Goal: Task Accomplishment & Management: Complete application form

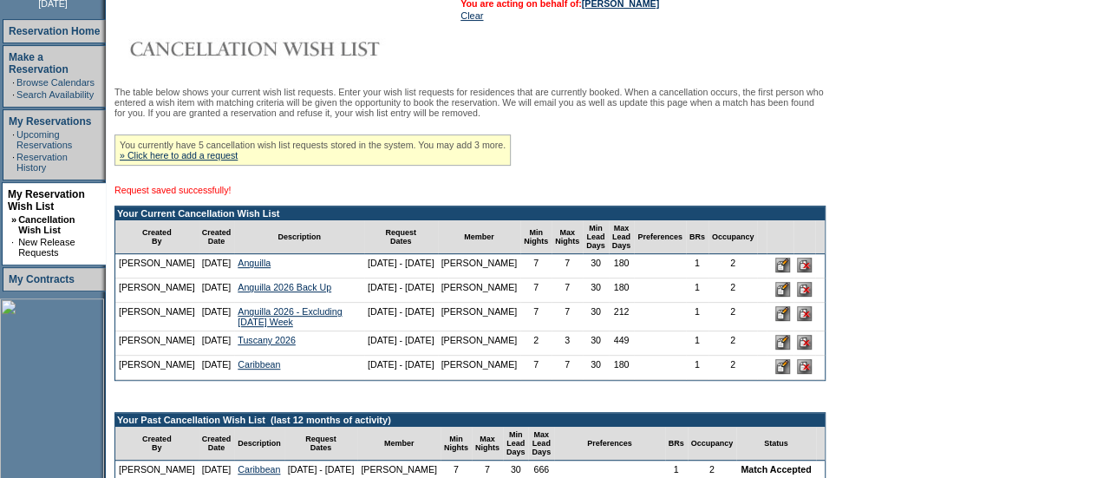
scroll to position [239, 0]
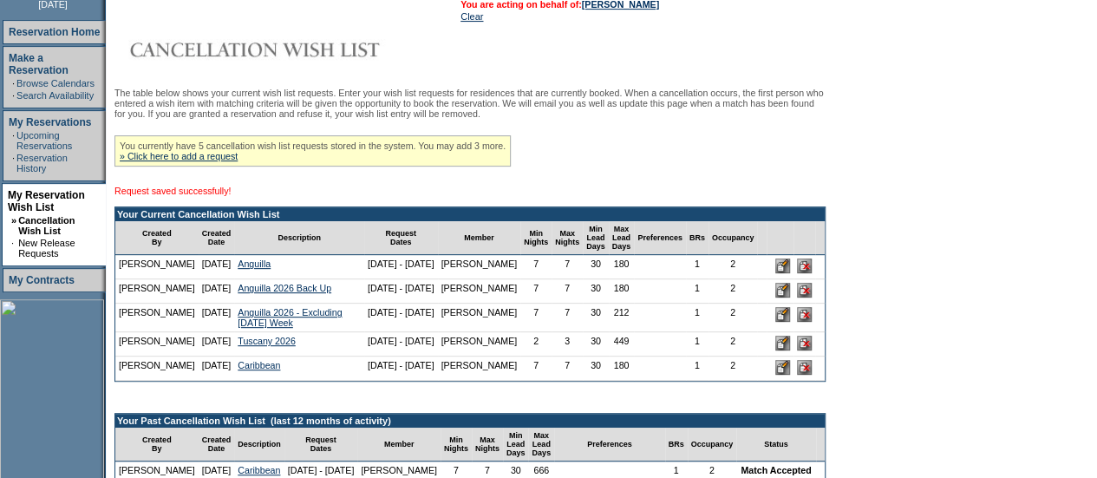
click at [245, 153] on div "You currently have 5 cancellation wish list requests stored in the system. You …" at bounding box center [312, 150] width 396 height 31
click at [238, 160] on link "» Click here to add a request" at bounding box center [179, 156] width 118 height 10
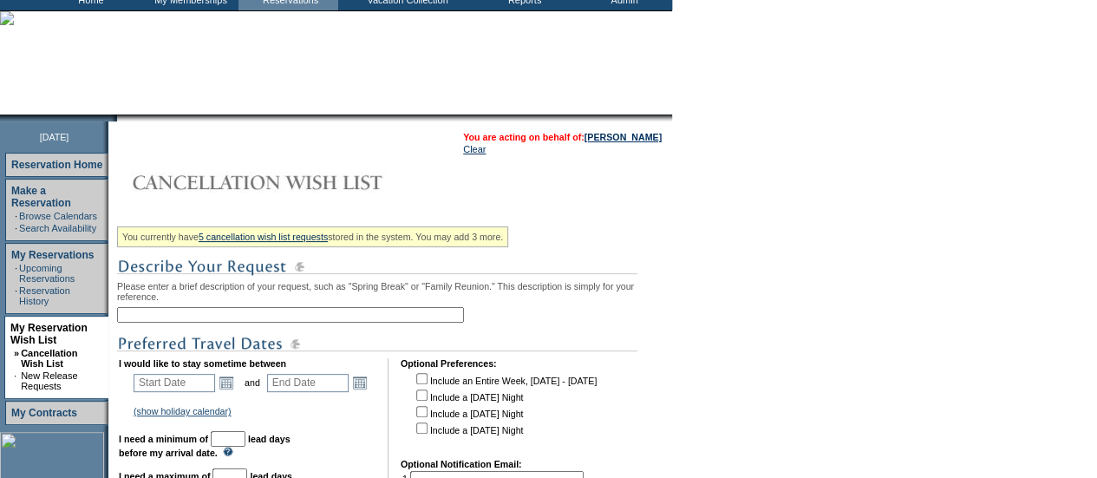
scroll to position [121, 0]
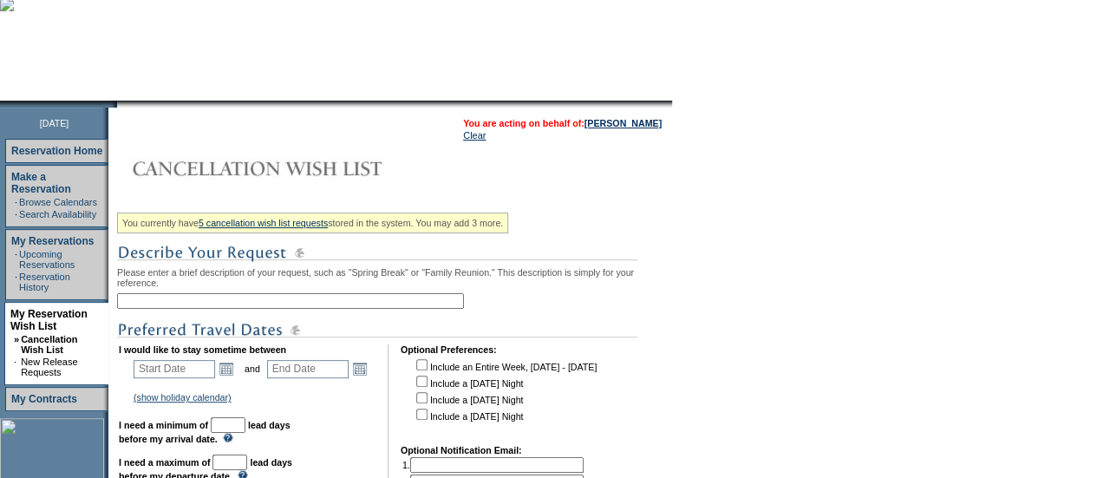
click at [293, 305] on input "text" at bounding box center [290, 301] width 347 height 16
type input "Abaco Add On"
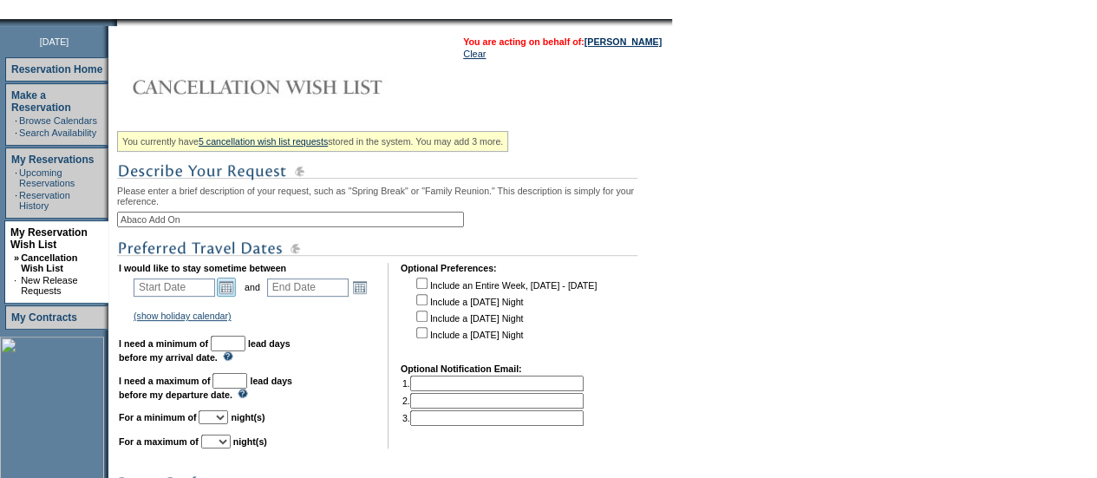
click at [231, 291] on link "Open the calendar popup." at bounding box center [226, 287] width 19 height 19
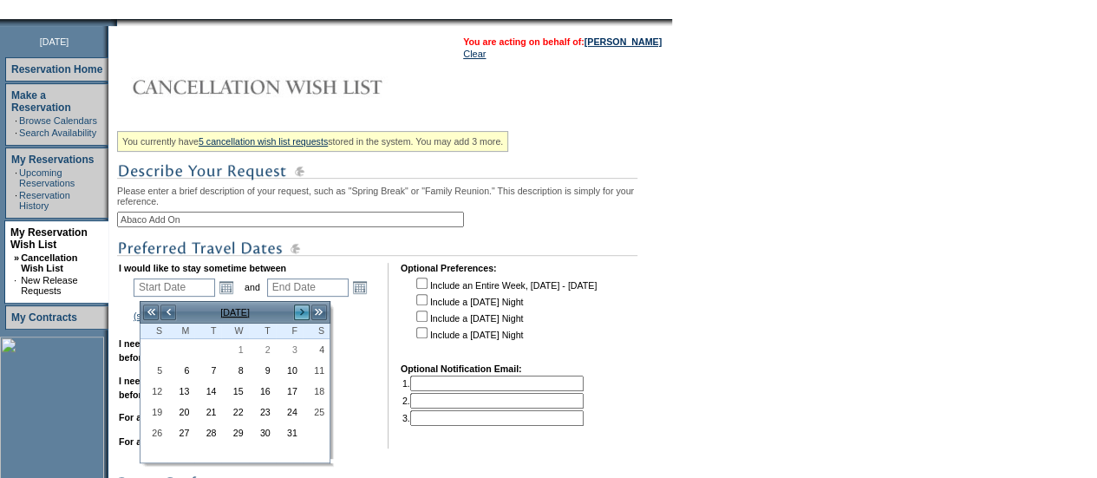
click at [297, 314] on link ">" at bounding box center [301, 312] width 17 height 17
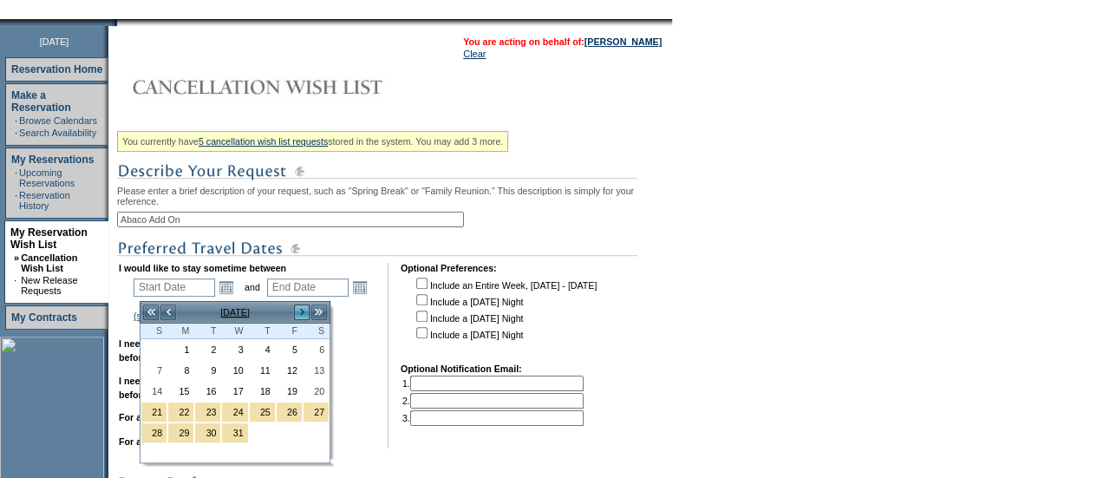
click at [297, 314] on link ">" at bounding box center [301, 312] width 17 height 17
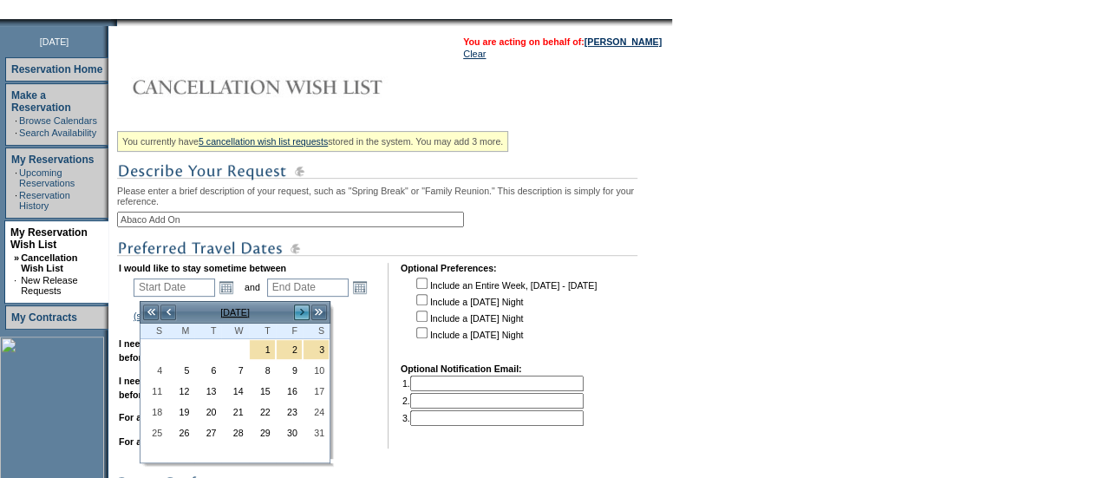
click at [297, 314] on link ">" at bounding box center [301, 312] width 17 height 17
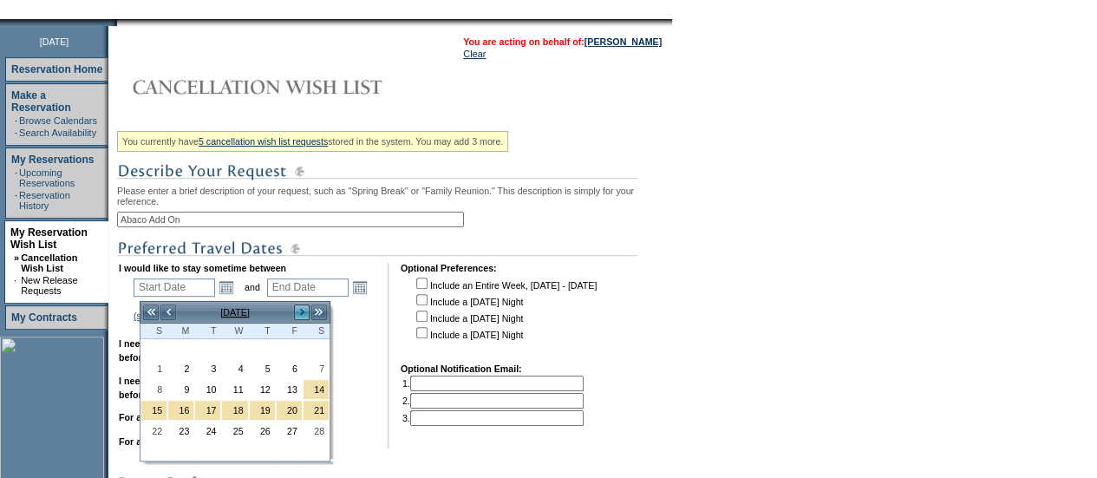
click at [297, 314] on link ">" at bounding box center [301, 312] width 17 height 17
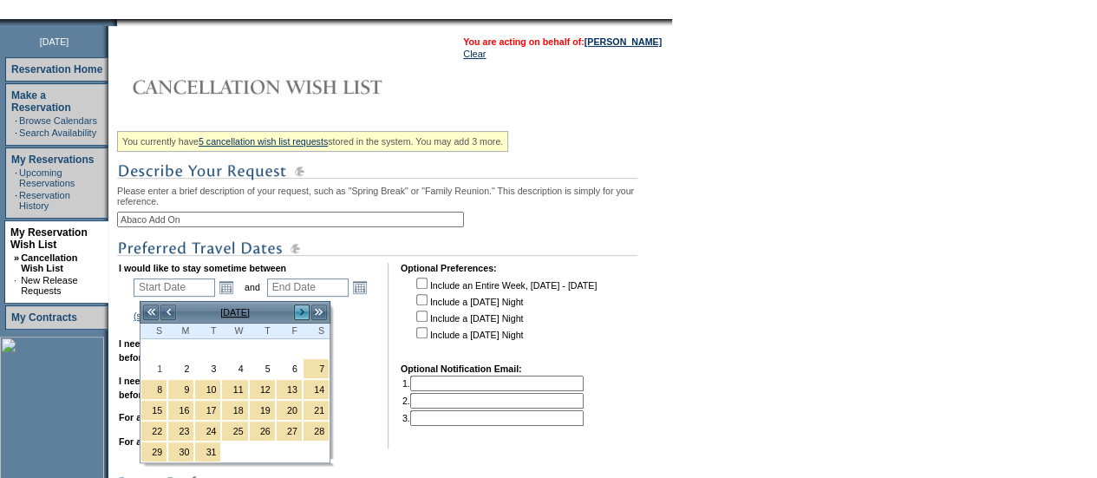
click at [297, 314] on link ">" at bounding box center [301, 312] width 17 height 17
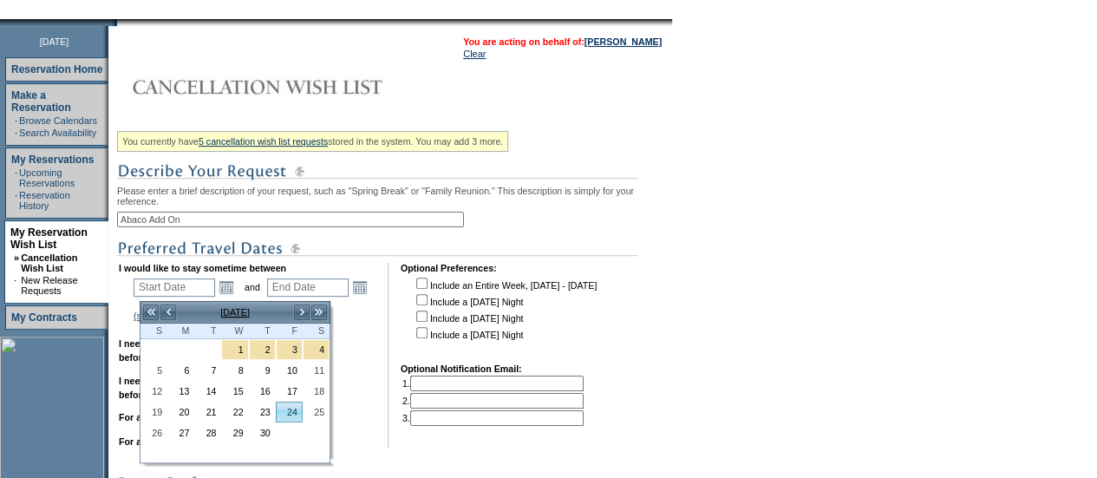
click at [294, 403] on link "24" at bounding box center [289, 411] width 25 height 19
type input "2026-04-24"
type input "2026-04-25"
type input "4/24/2026"
type input "4/25/2026"
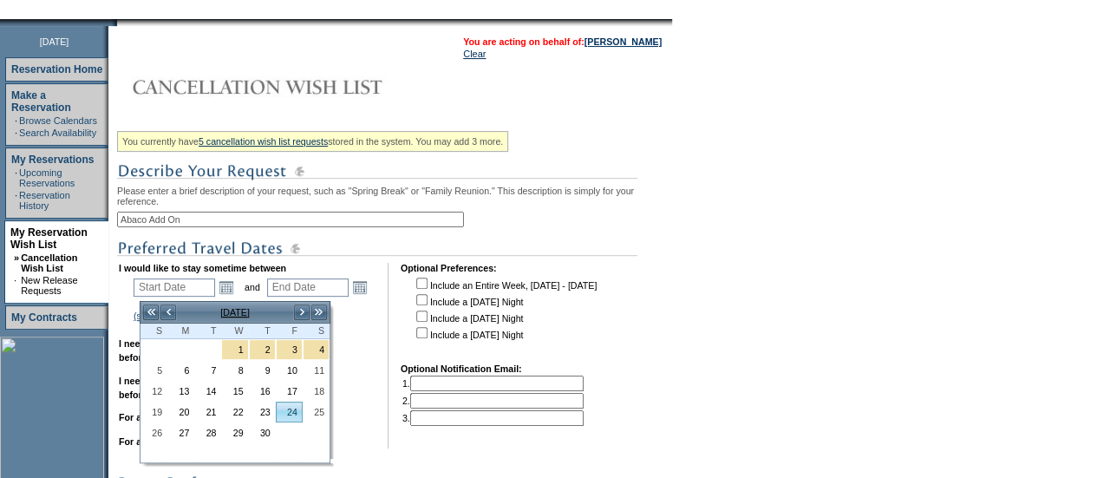
type input "207"
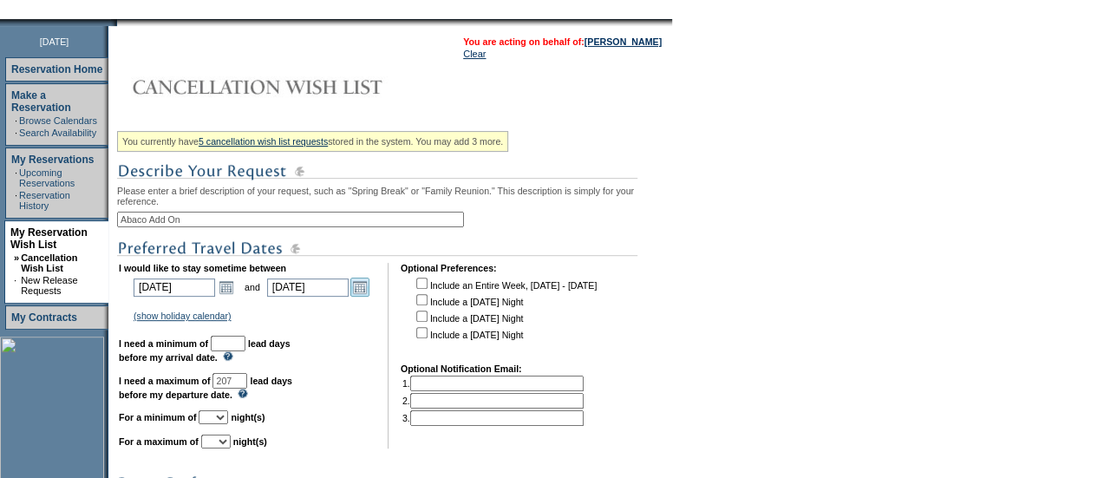
click at [369, 292] on link "Open the calendar popup." at bounding box center [359, 287] width 19 height 19
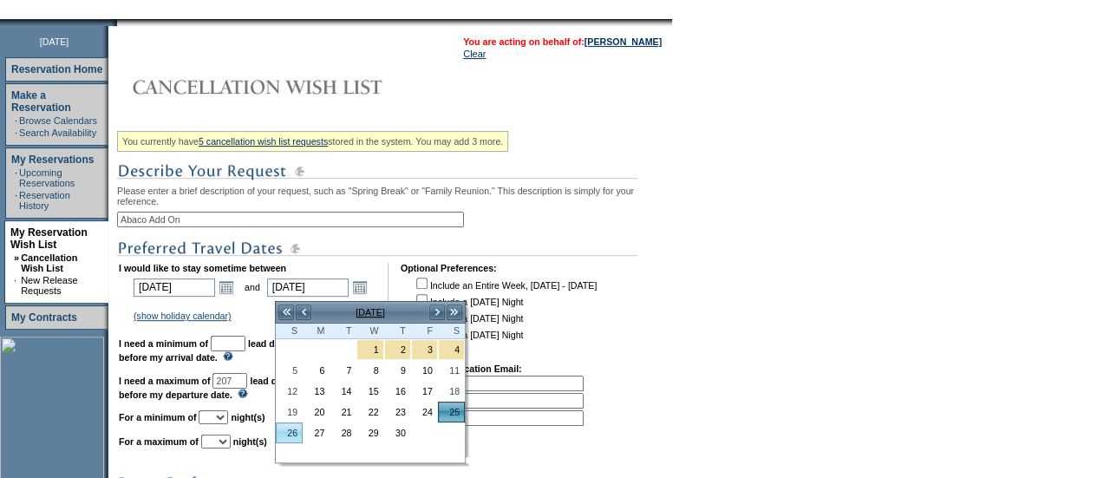
click at [293, 426] on link "26" at bounding box center [289, 432] width 25 height 19
type input "2026-04-26"
type input "4/26/2026"
type input "208"
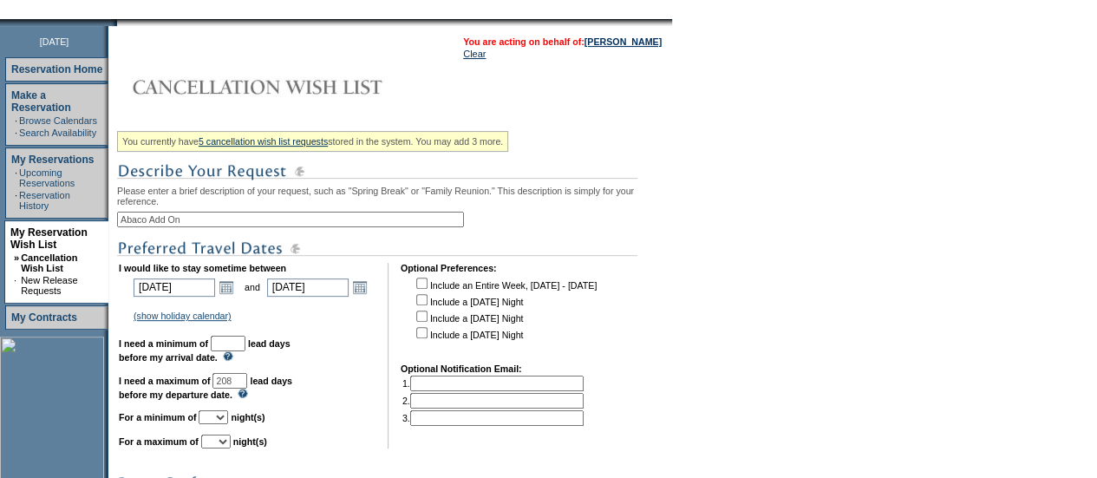
click at [245, 348] on input "text" at bounding box center [228, 344] width 35 height 16
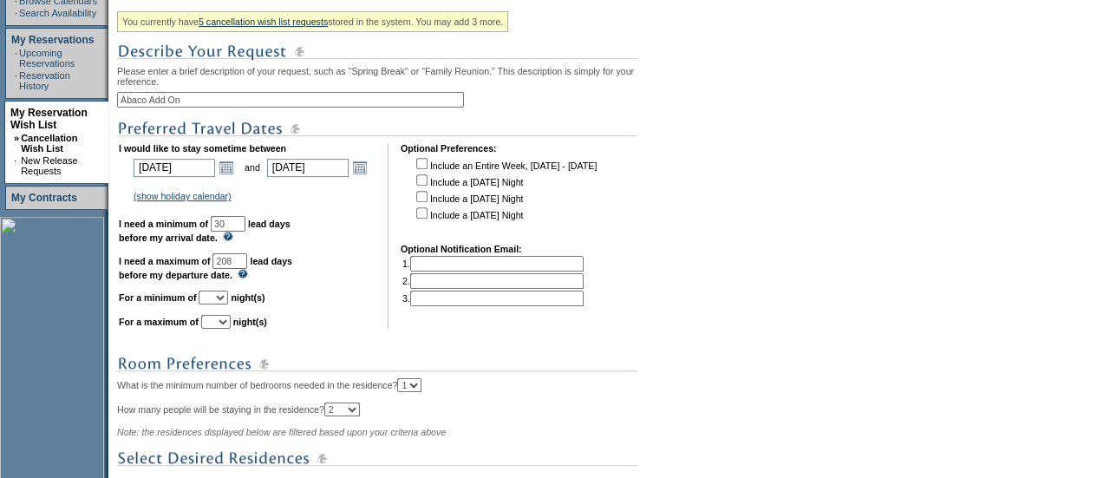
type input "30"
click at [228, 304] on select "1 2 3 4 5 6 7 8 9 10 11 12 13 14" at bounding box center [213, 298] width 29 height 14
select select "2"
click at [219, 298] on select "1 2 3 4 5 6 7 8 9 10 11 12 13 14" at bounding box center [213, 298] width 29 height 14
click at [231, 329] on select "1 2 3 4 5 6 7 8 9 10 11 12 13 14" at bounding box center [215, 322] width 29 height 14
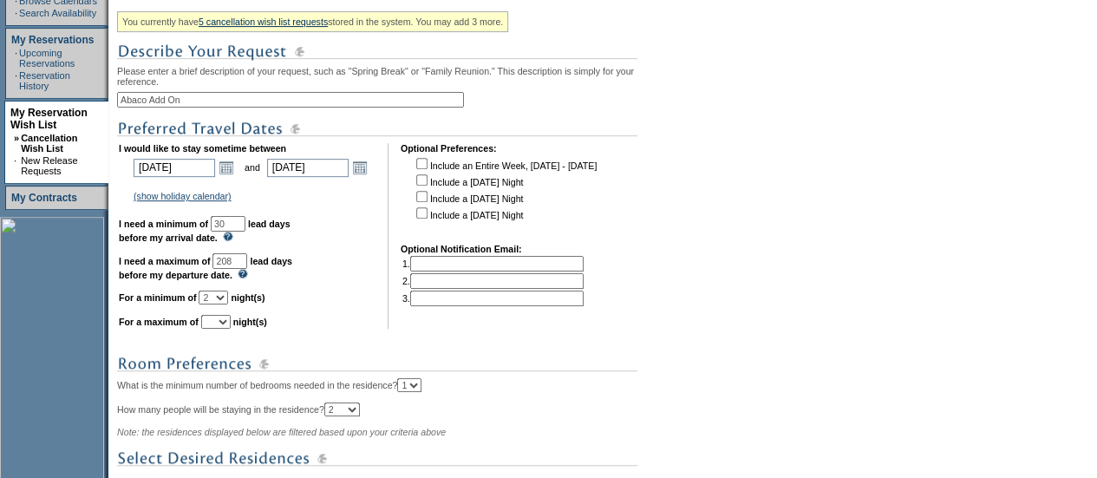
select select "2"
click at [222, 323] on select "1 2 3 4 5 6 7 8 9 10 11 12 13 14" at bounding box center [215, 322] width 29 height 14
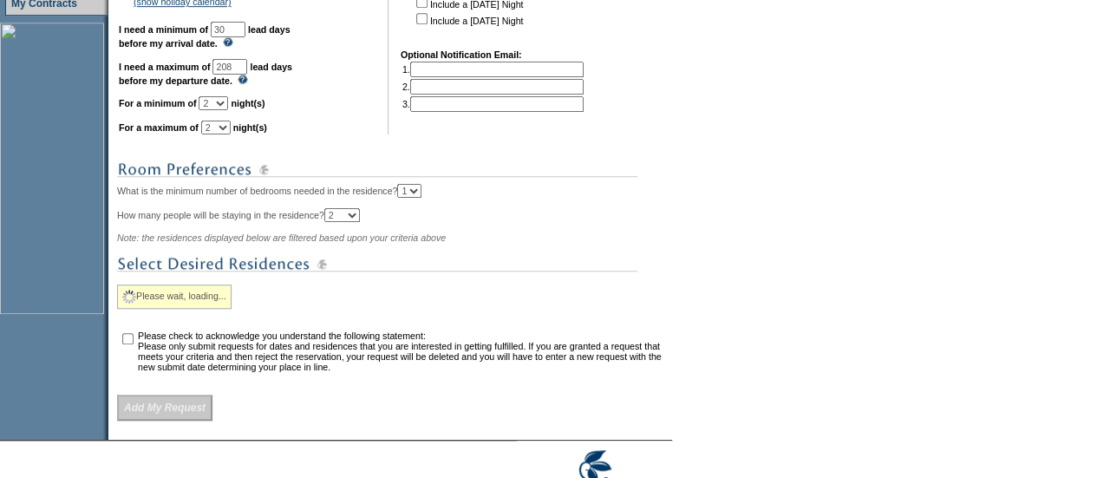
scroll to position [520, 0]
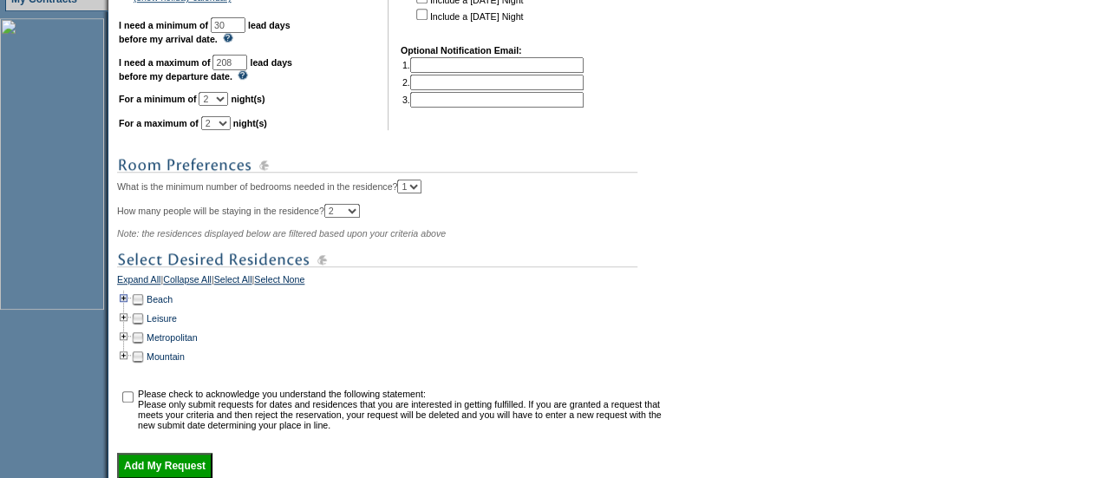
click at [126, 308] on td at bounding box center [124, 299] width 14 height 19
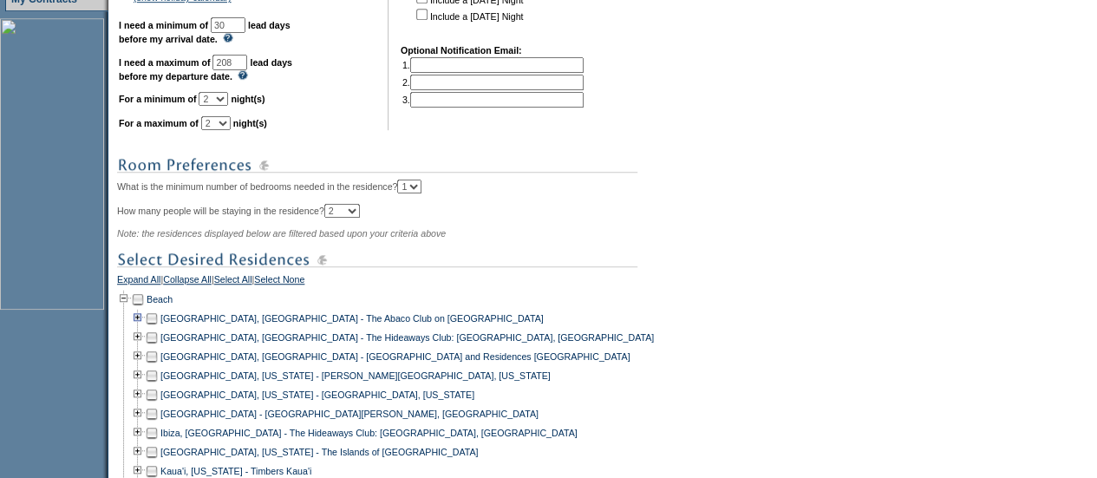
click at [144, 325] on td at bounding box center [138, 318] width 14 height 19
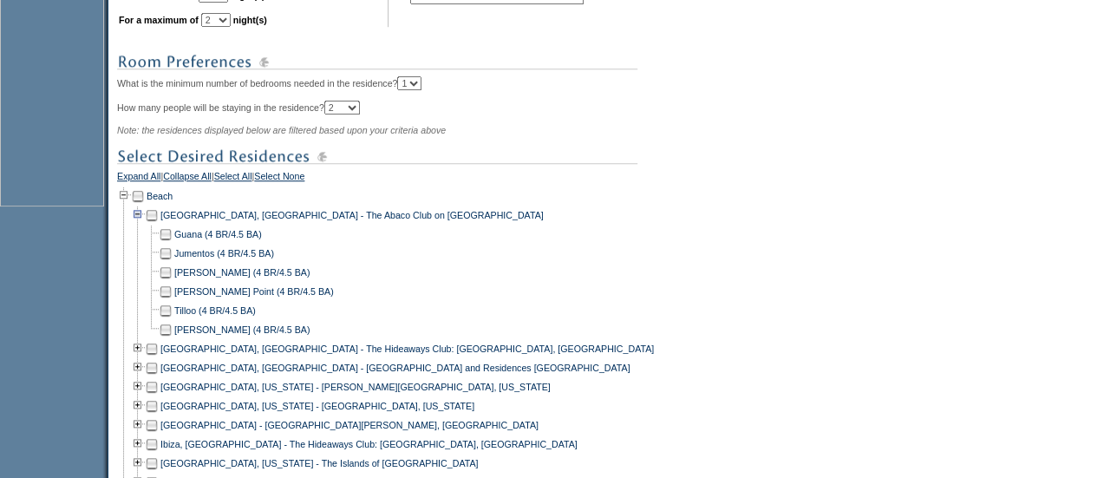
scroll to position [623, 0]
click at [172, 264] on td at bounding box center [166, 254] width 14 height 19
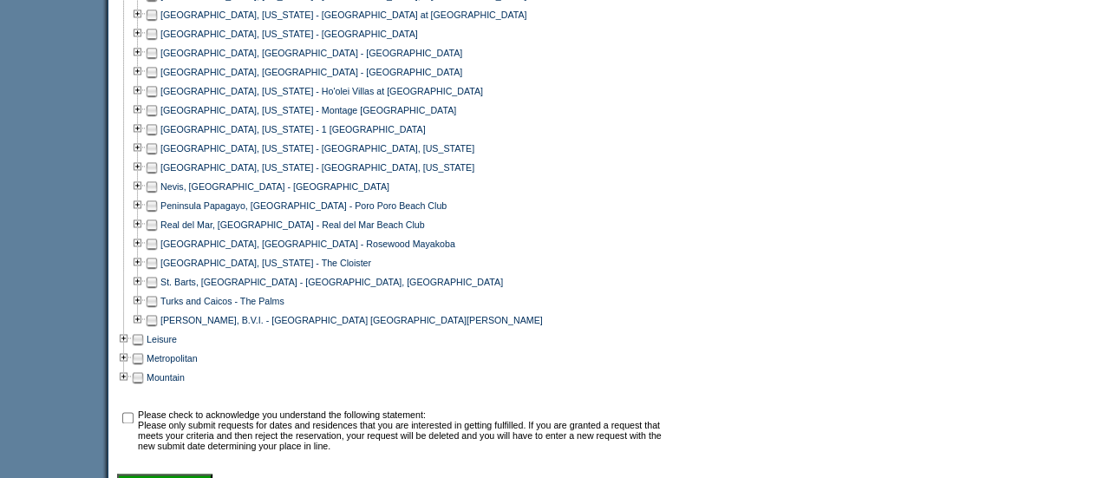
scroll to position [1181, 0]
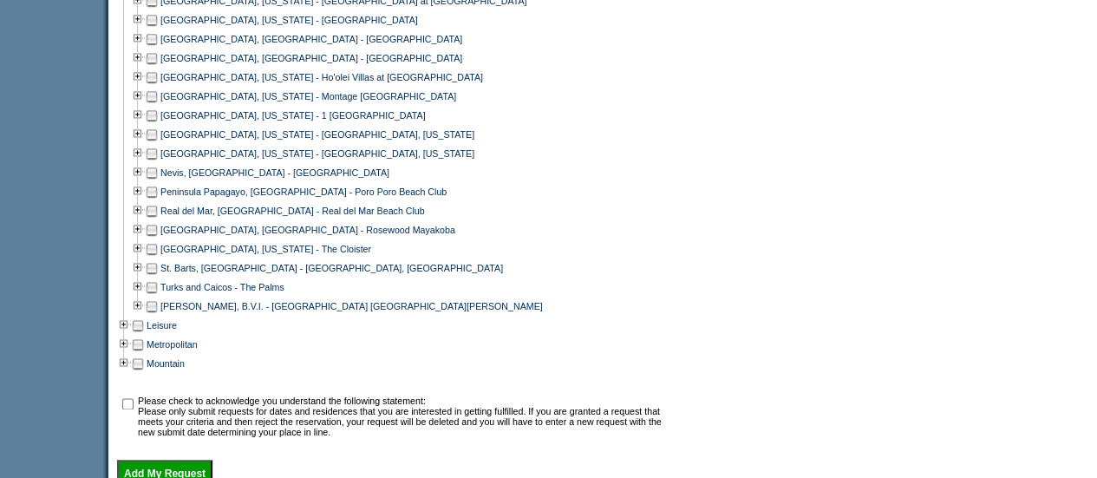
click at [134, 409] on input "checkbox" at bounding box center [127, 403] width 11 height 11
checkbox input "true"
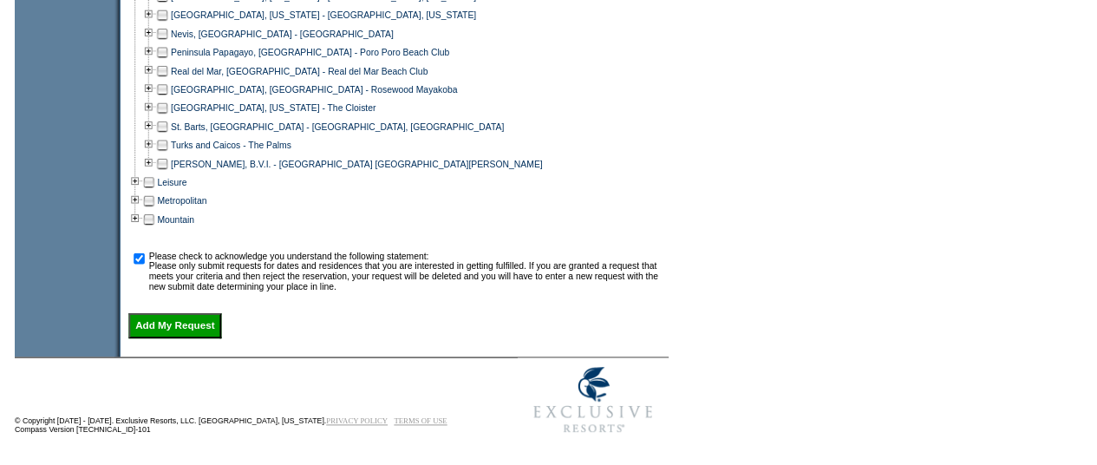
scroll to position [1320, 0]
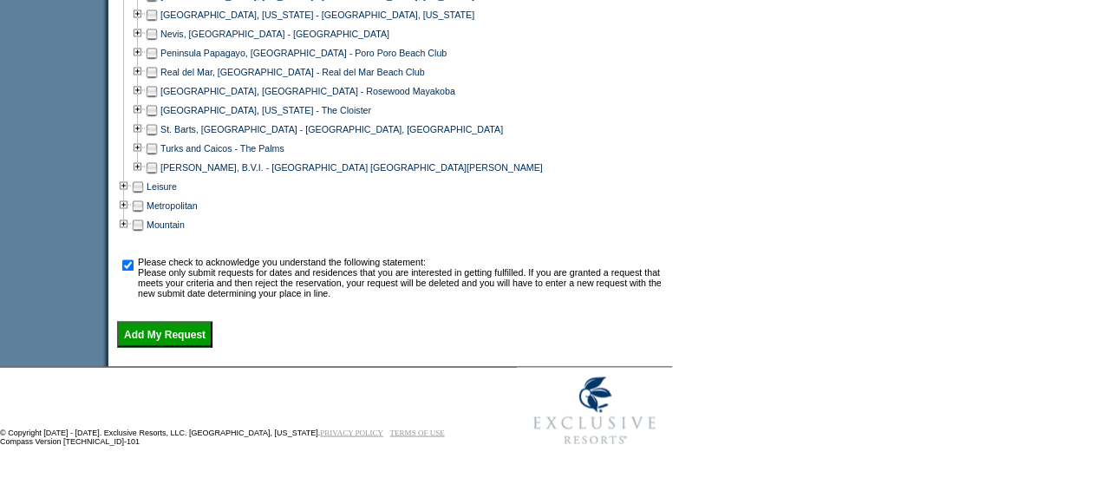
click at [187, 347] on input "Add My Request" at bounding box center [164, 334] width 95 height 26
